Goal: Find specific page/section: Find specific page/section

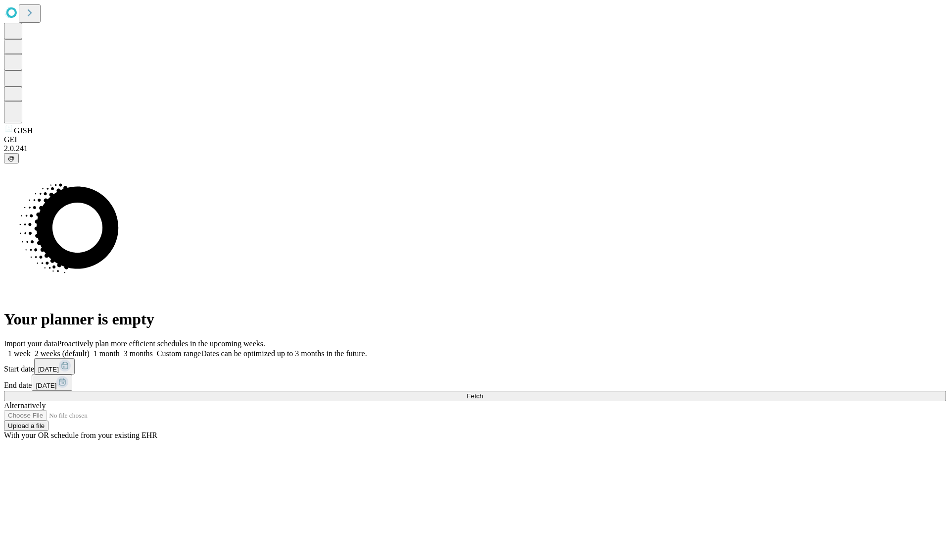
click at [483, 392] on span "Fetch" at bounding box center [475, 395] width 16 height 7
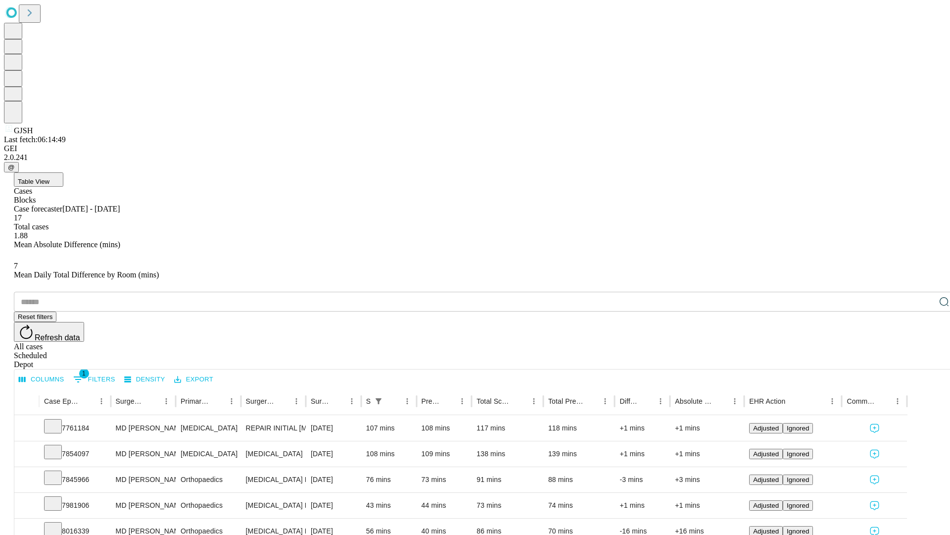
click at [49, 178] on span "Table View" at bounding box center [34, 181] width 32 height 7
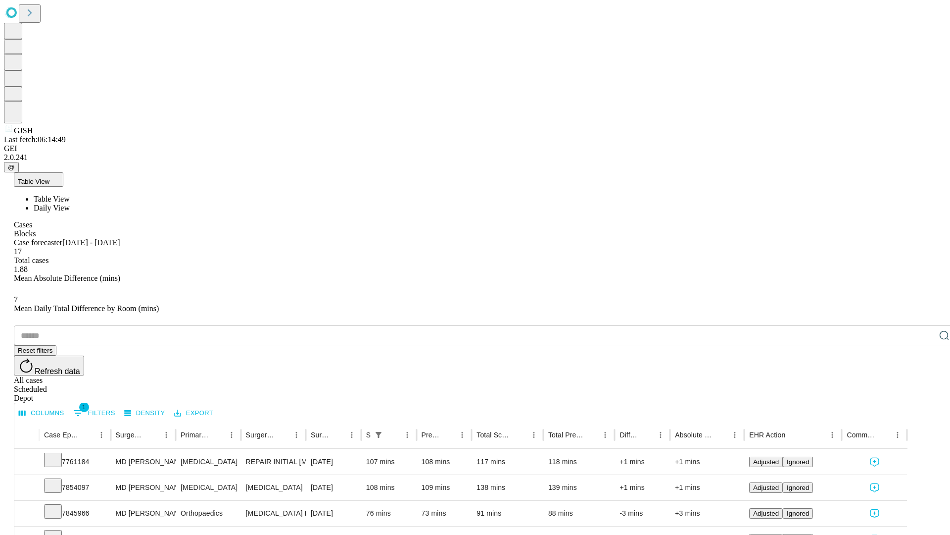
click at [70, 203] on span "Daily View" at bounding box center [52, 207] width 36 height 8
